Goal: Find specific page/section: Find specific page/section

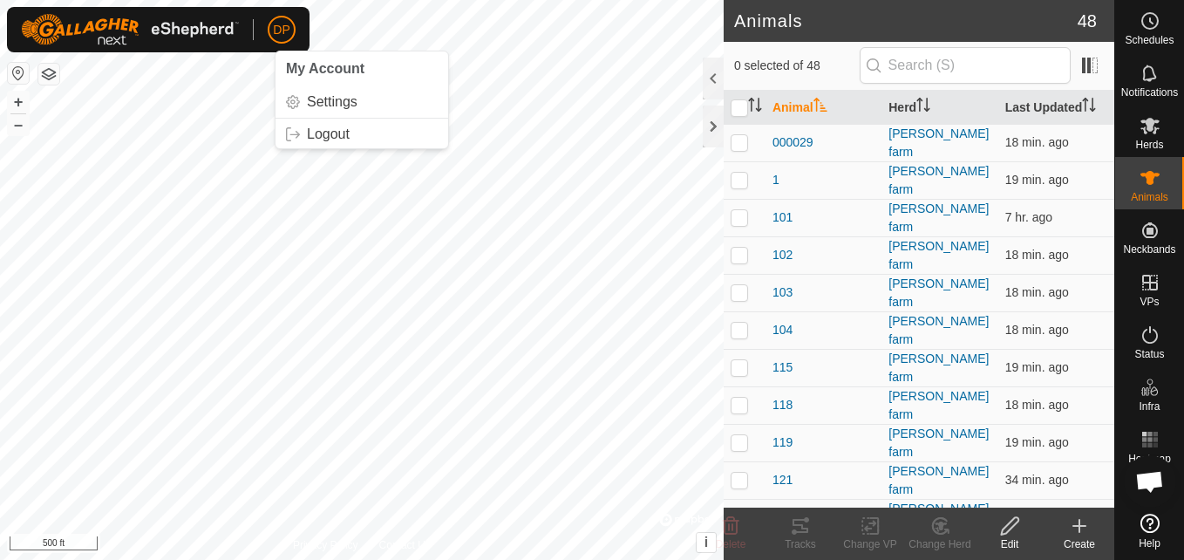
scroll to position [1812, 0]
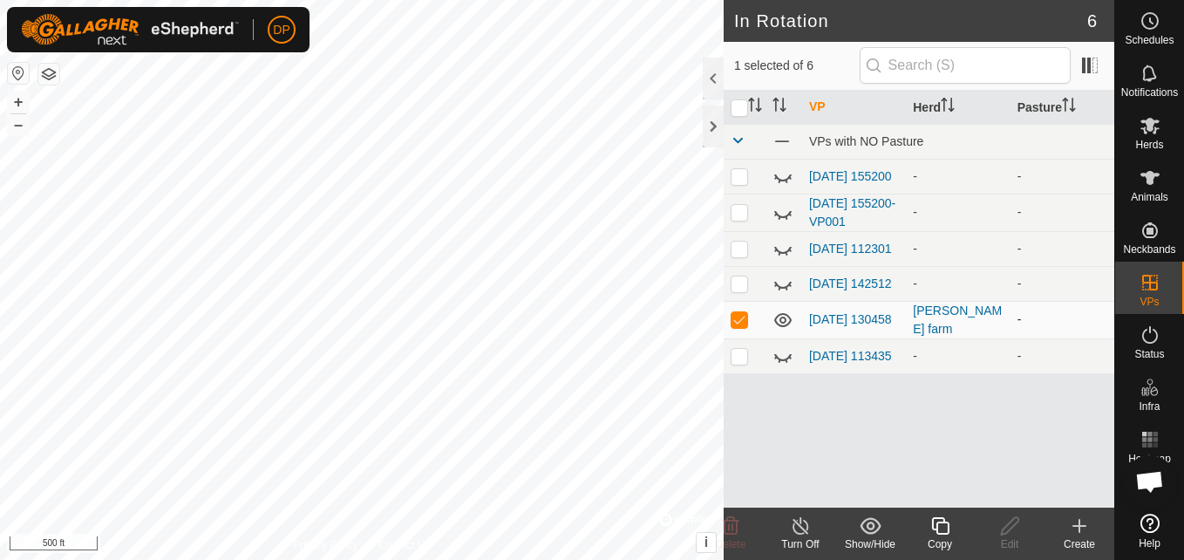
click at [743, 326] on p-checkbox at bounding box center [738, 319] width 17 height 14
click at [737, 326] on p-checkbox at bounding box center [738, 319] width 17 height 14
click at [751, 323] on td at bounding box center [744, 319] width 42 height 37
click at [744, 323] on p-checkbox at bounding box center [738, 319] width 17 height 14
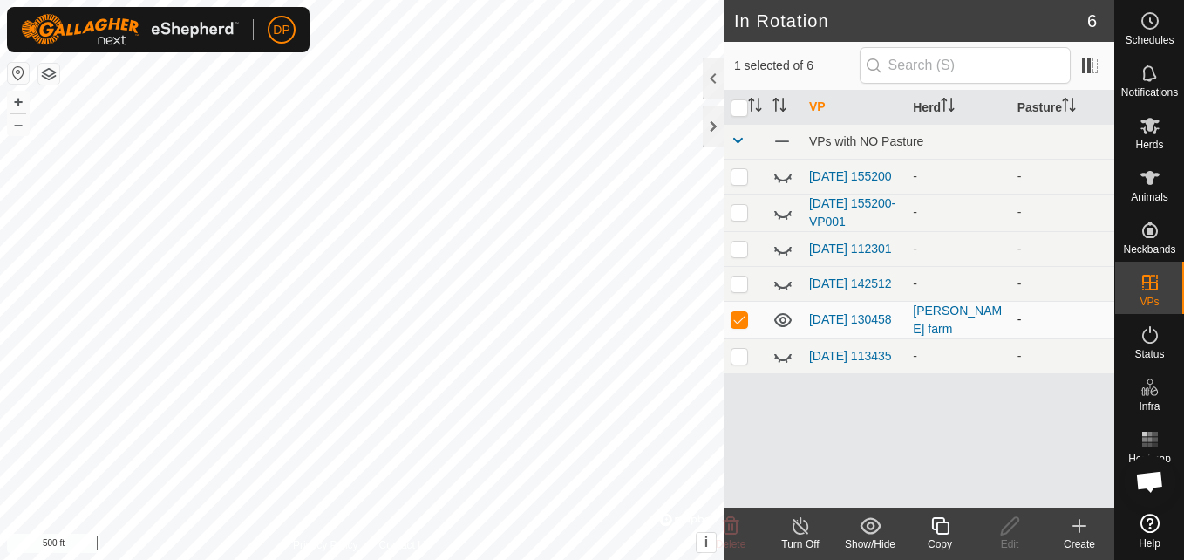
checkbox input "false"
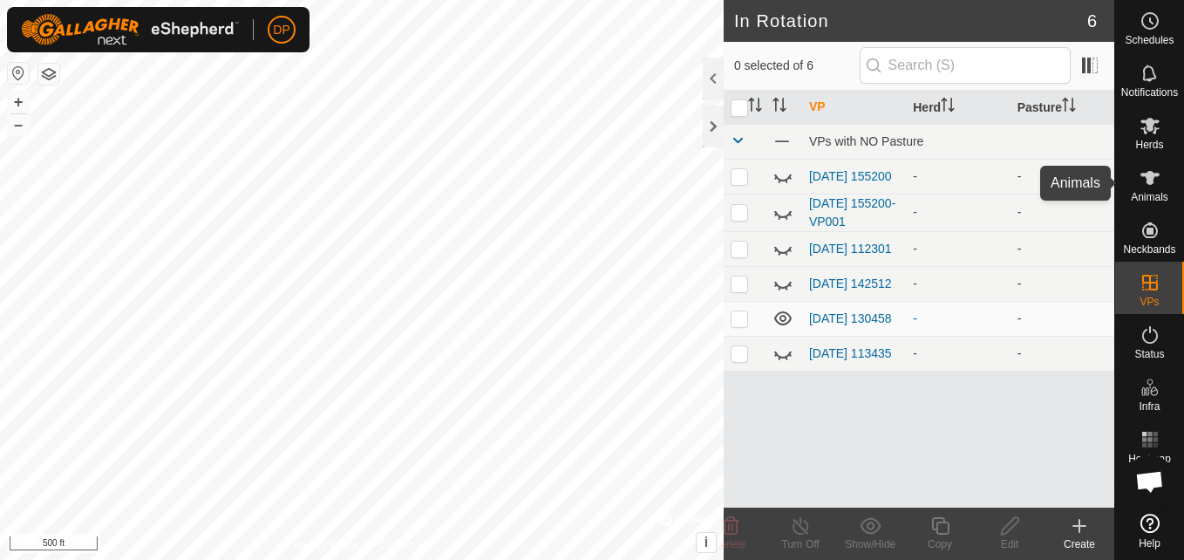
scroll to position [1812, 0]
click at [1148, 173] on icon at bounding box center [1149, 178] width 19 height 14
